Goal: Task Accomplishment & Management: Manage account settings

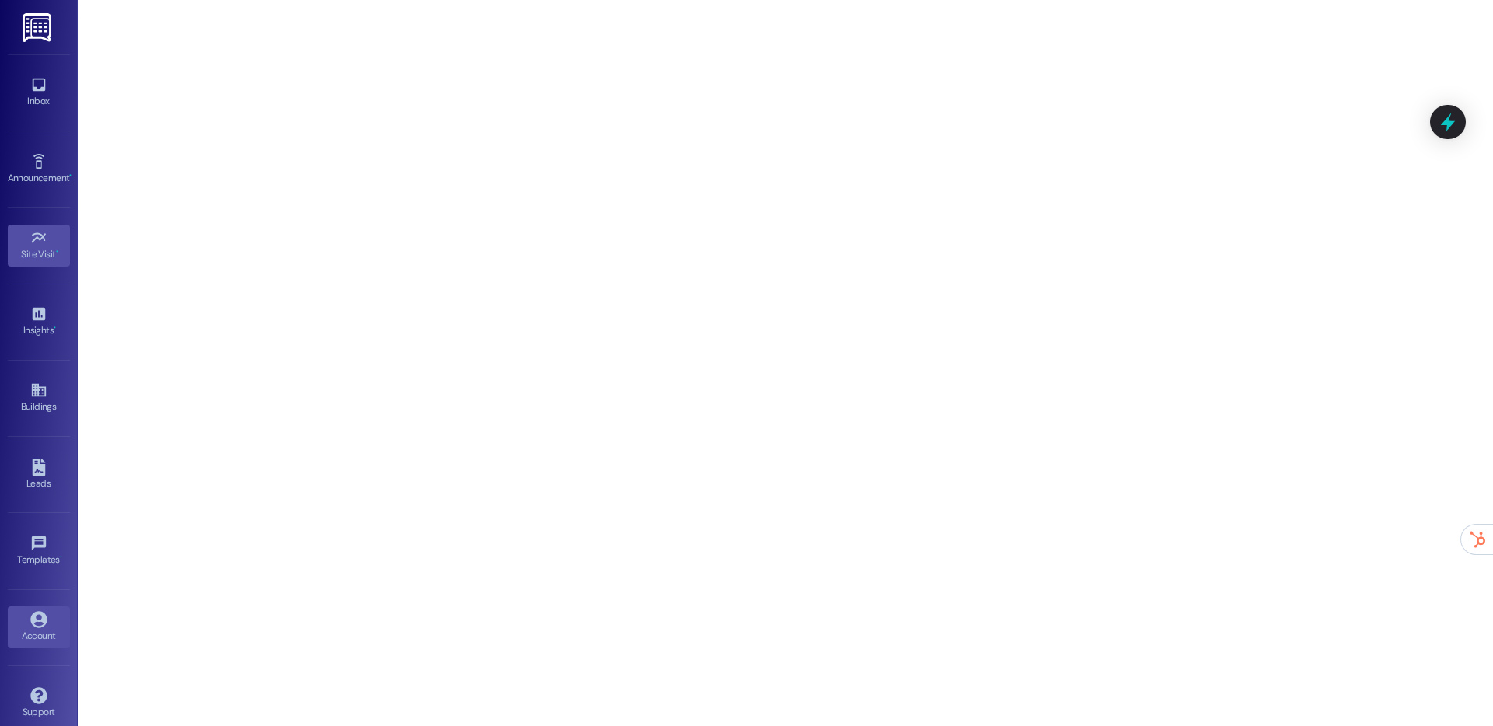
click at [31, 616] on icon at bounding box center [38, 619] width 16 height 16
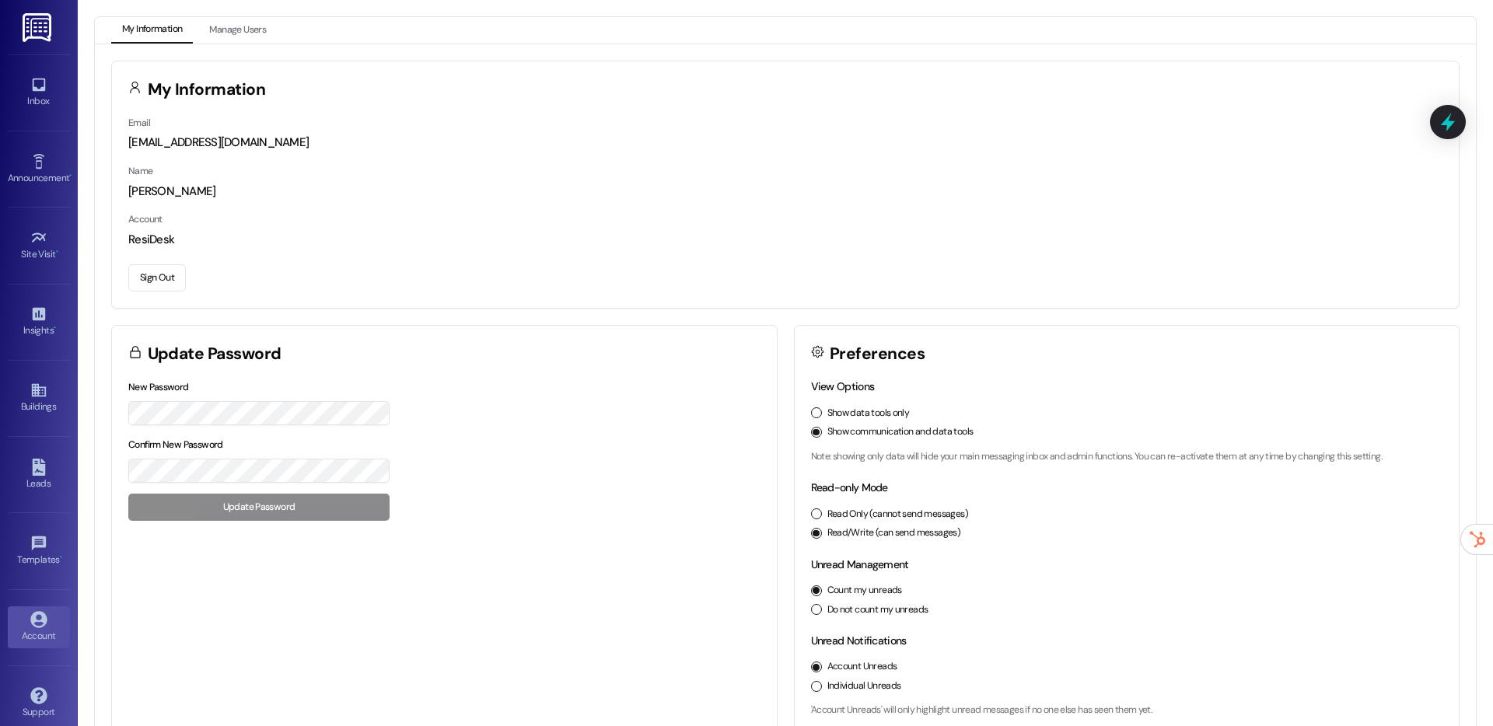
click at [172, 274] on button "Sign Out" at bounding box center [157, 277] width 58 height 27
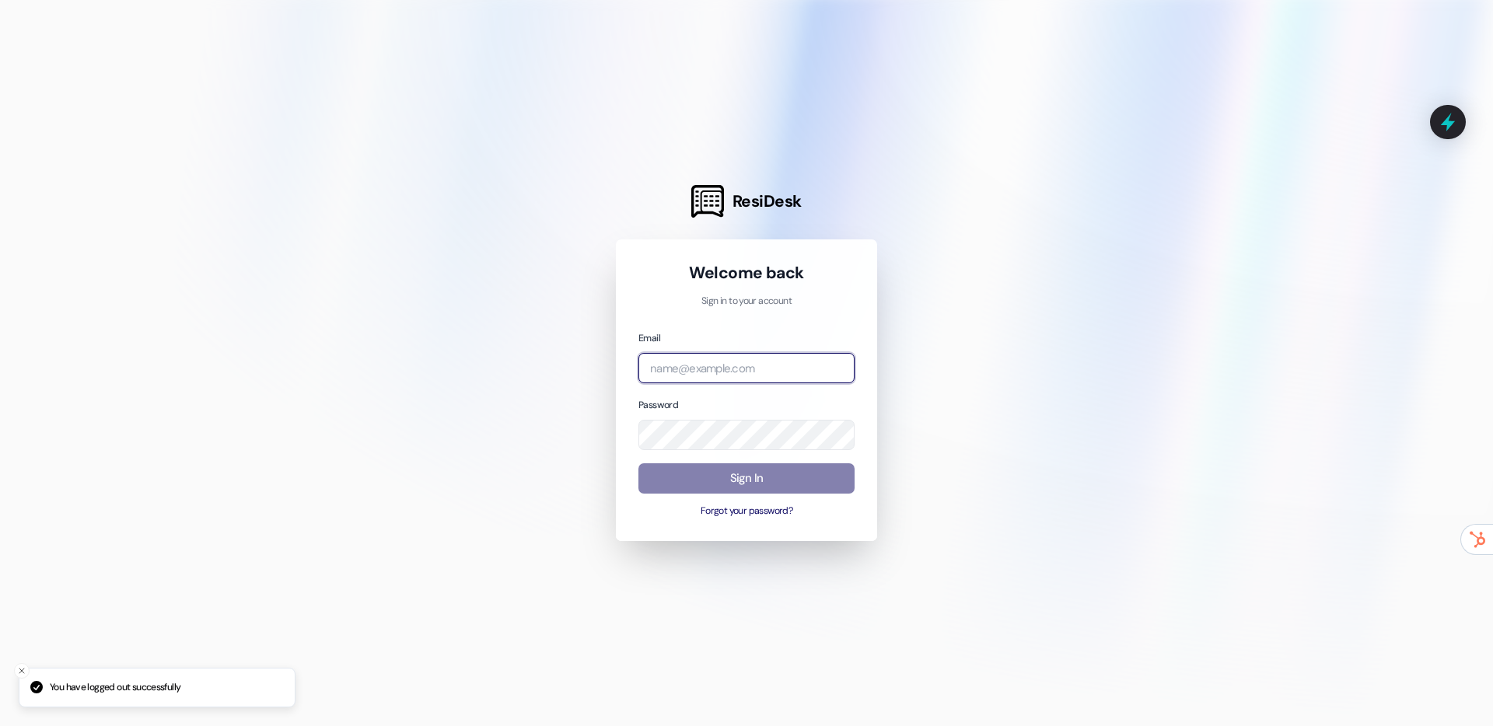
click at [650, 353] on input "email" at bounding box center [746, 368] width 216 height 30
type input "[EMAIL_ADDRESS][DOMAIN_NAME]"
